Goal: Browse casually

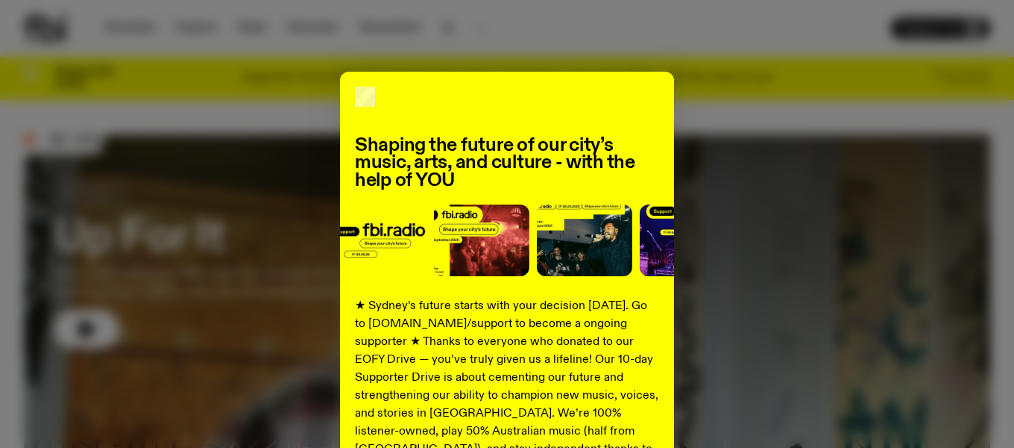
click at [375, 72] on div "Shaping the future of our city’s music, arts, and culture - with the help of YO…" at bounding box center [507, 378] width 967 height 613
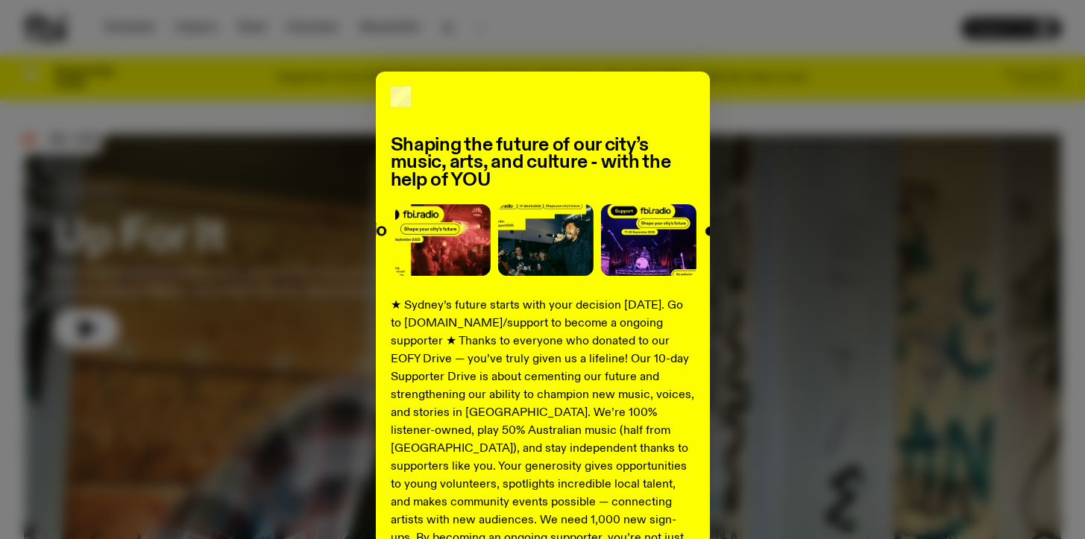
click at [937, 288] on div "Shaping the future of our city’s music, arts, and culture - with the help of YO…" at bounding box center [543, 378] width 1038 height 613
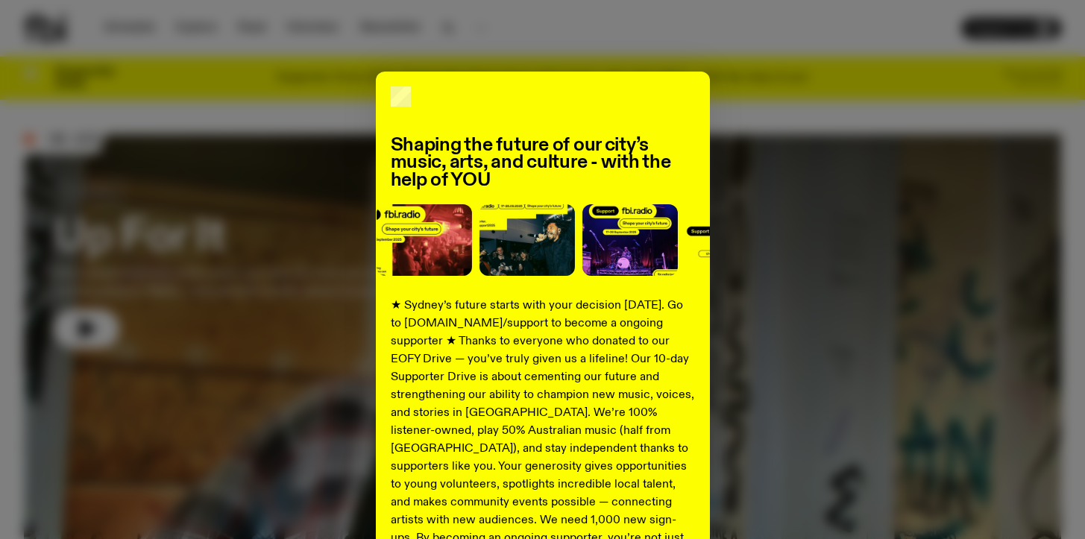
click at [649, 72] on div "Shaping the future of our city’s music, arts, and culture - with the help of YO…" at bounding box center [543, 378] width 1038 height 613
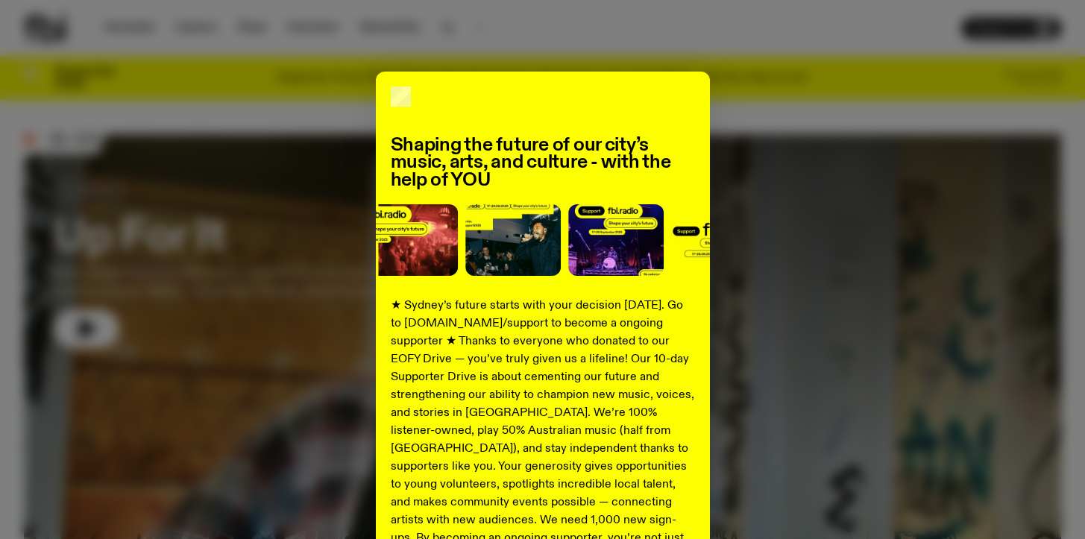
click at [199, 225] on div "Shaping the future of our city’s music, arts, and culture - with the help of YO…" at bounding box center [543, 378] width 1038 height 613
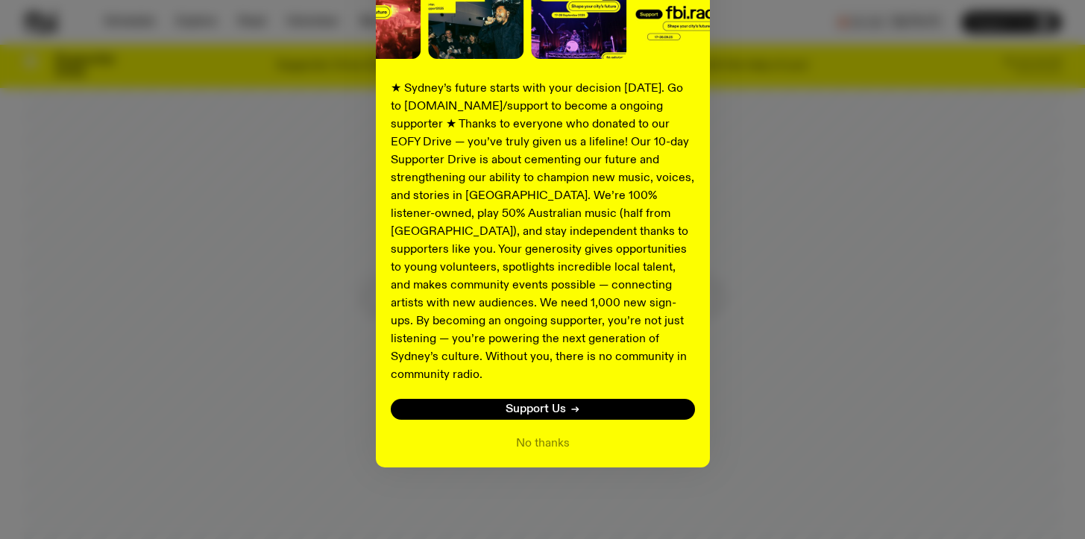
scroll to position [1267, 0]
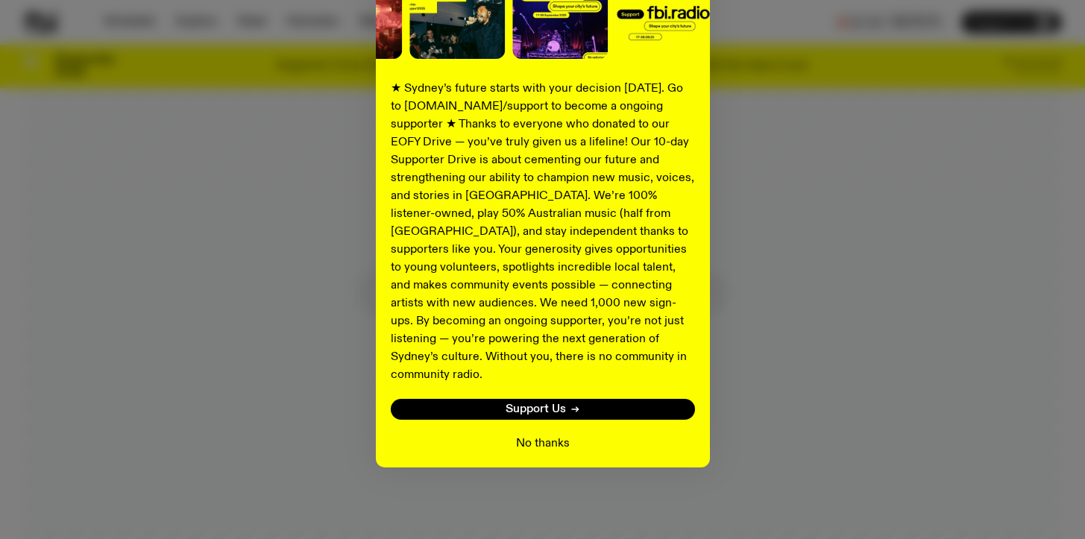
click at [550, 447] on button "No thanks" at bounding box center [543, 444] width 54 height 18
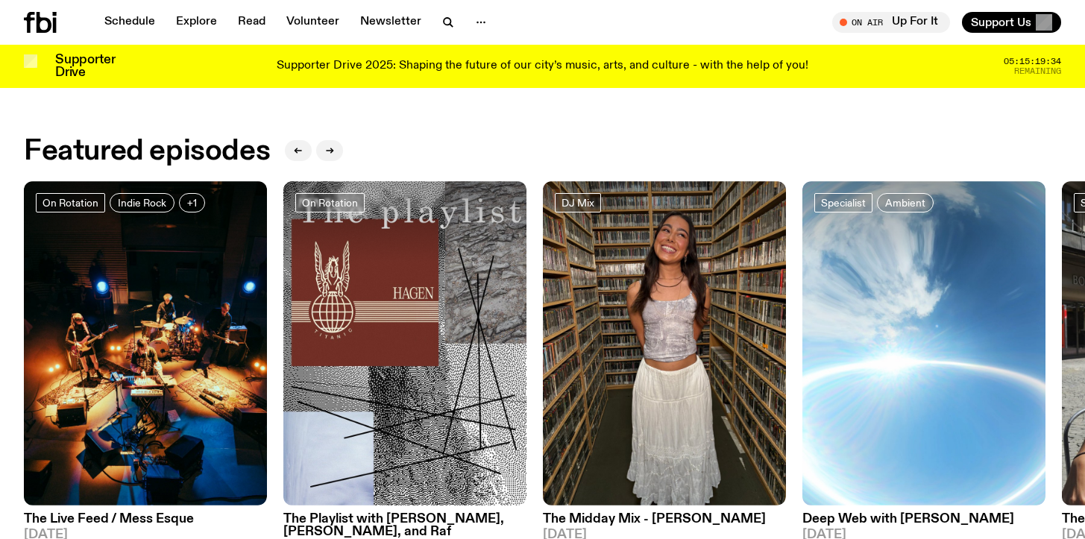
scroll to position [0, 0]
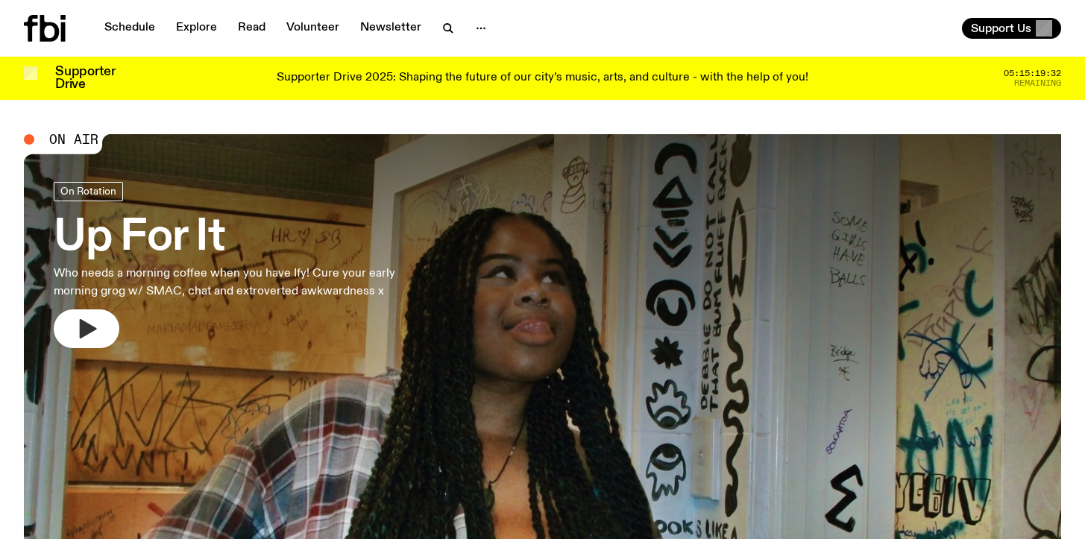
click at [75, 341] on icon "button" at bounding box center [87, 329] width 24 height 24
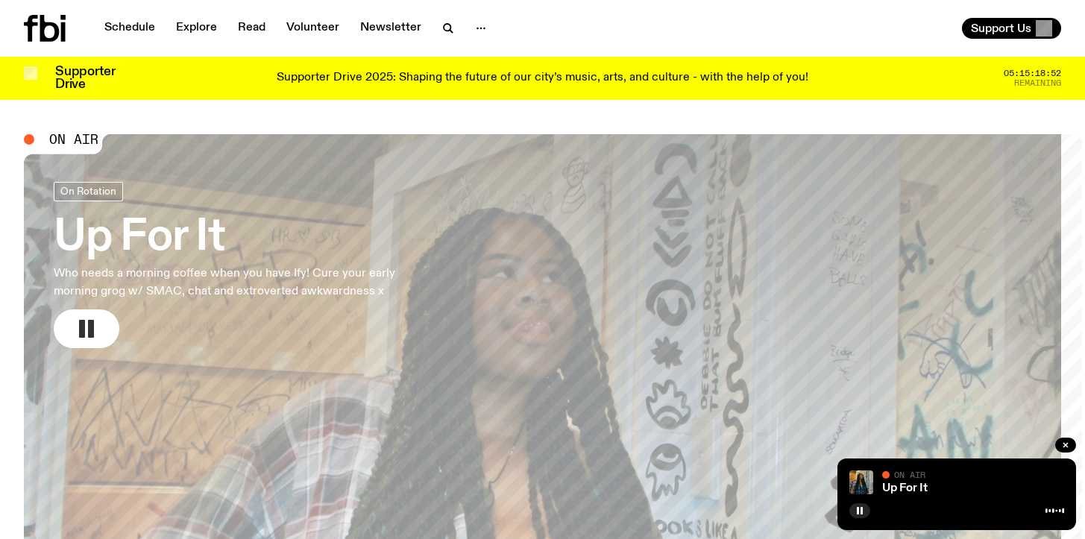
click at [54, 343] on button "button" at bounding box center [87, 329] width 66 height 39
